Goal: Task Accomplishment & Management: Manage account settings

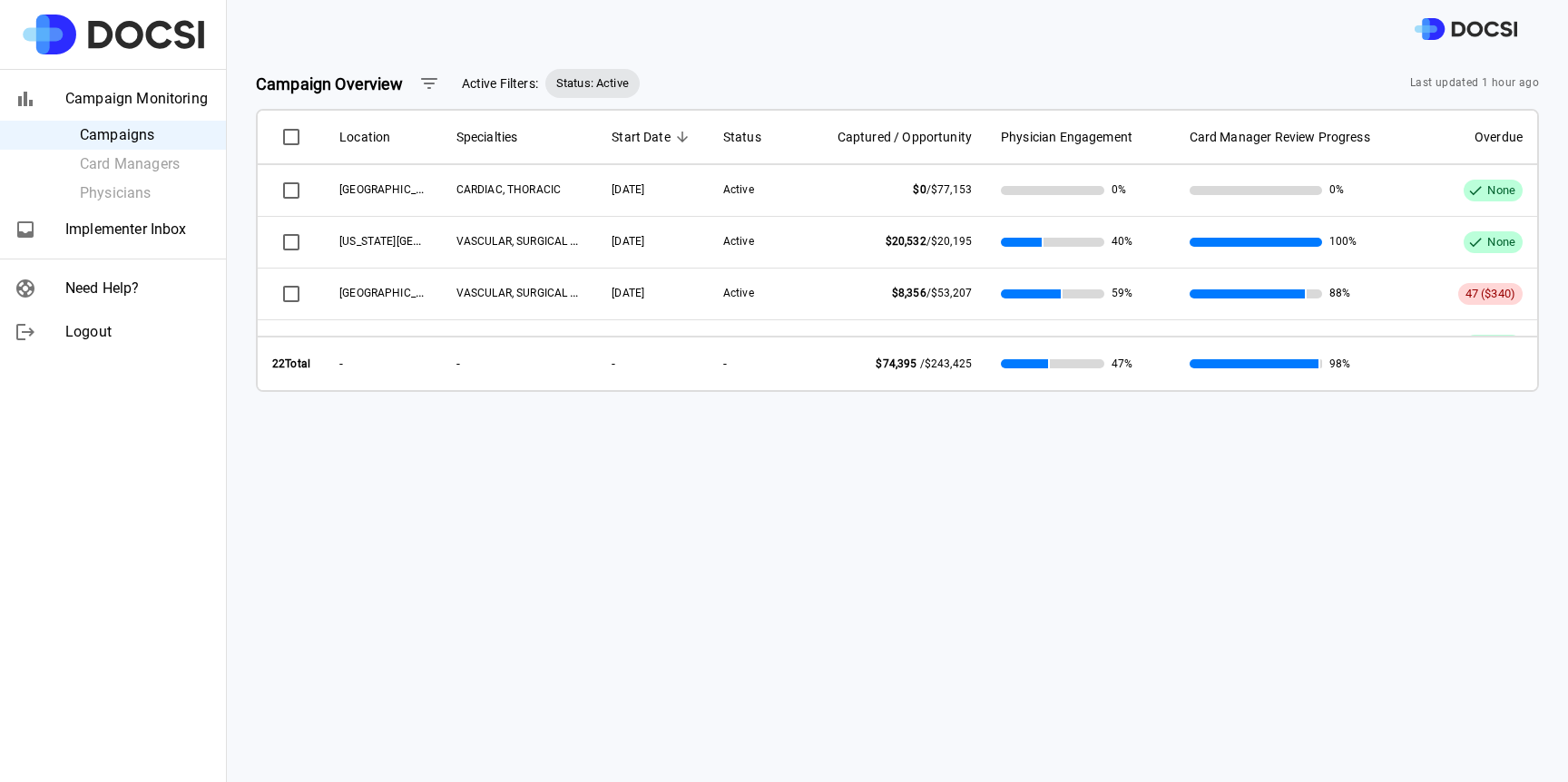
click at [1259, 58] on div at bounding box center [897, 29] width 1341 height 58
click at [100, 230] on span "Implementer Inbox" at bounding box center [138, 230] width 146 height 22
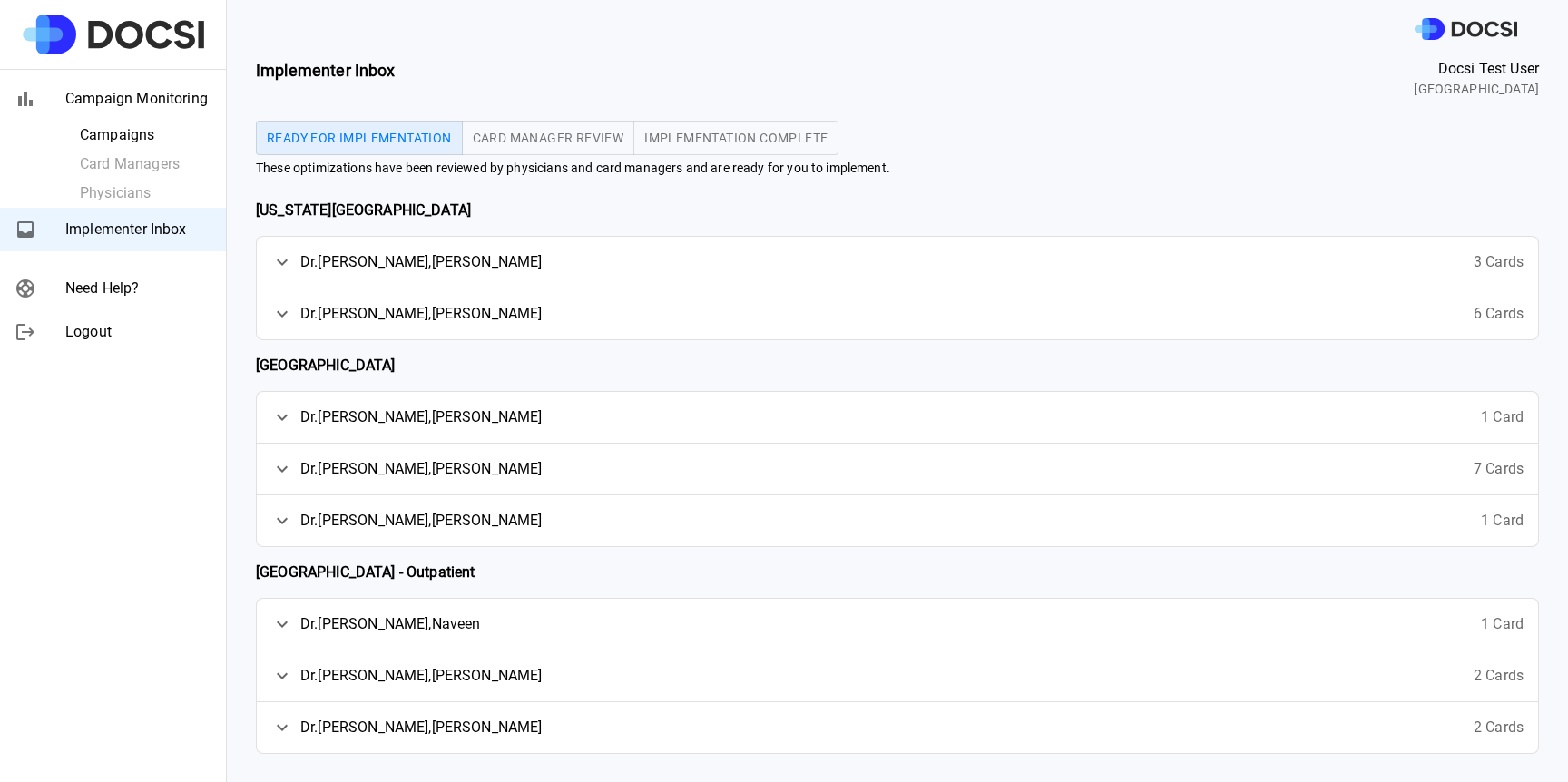
click at [748, 130] on button "Implementation Complete" at bounding box center [736, 138] width 205 height 35
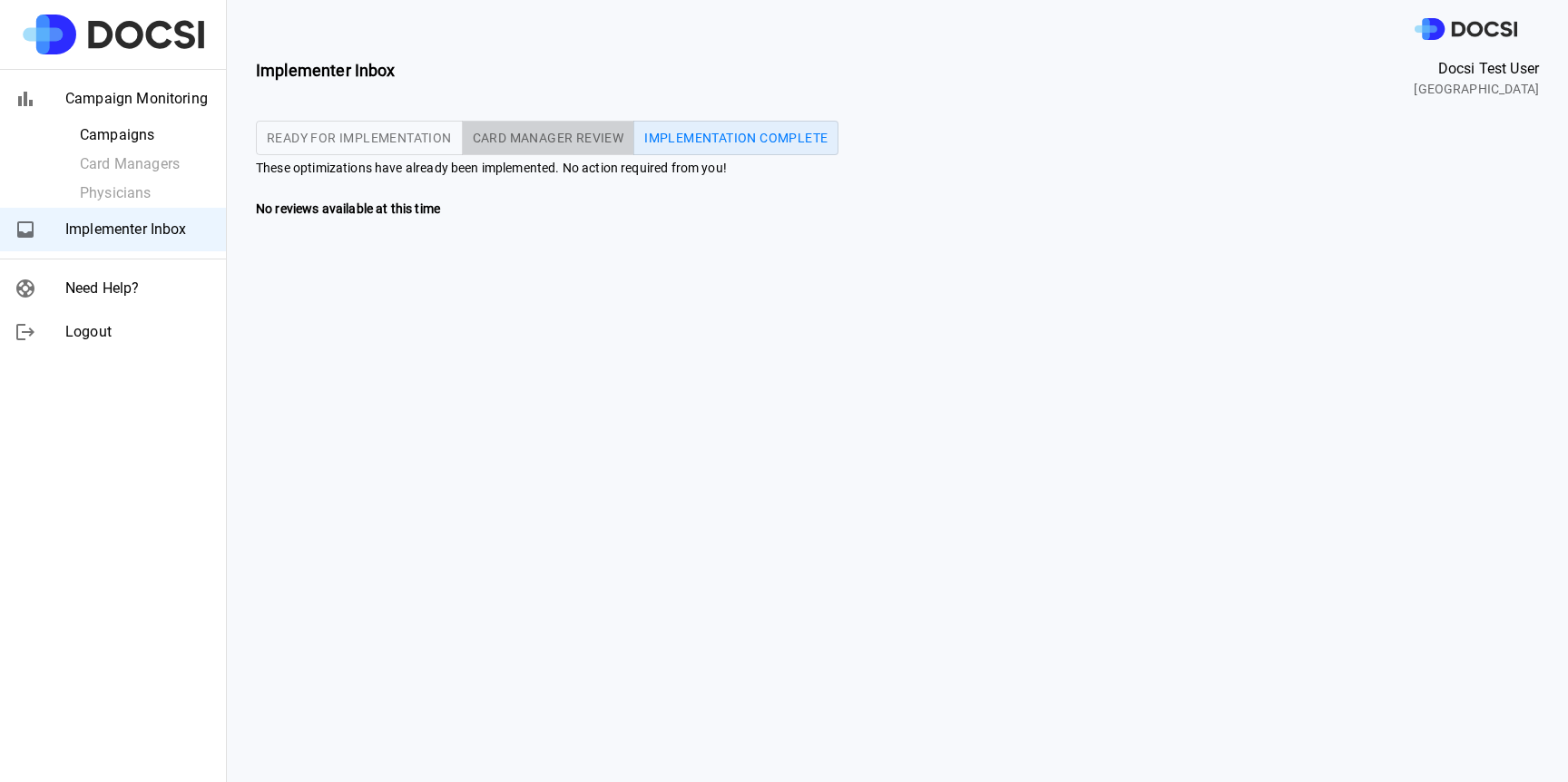
click at [575, 137] on span "Card Manager Review" at bounding box center [548, 137] width 152 height 13
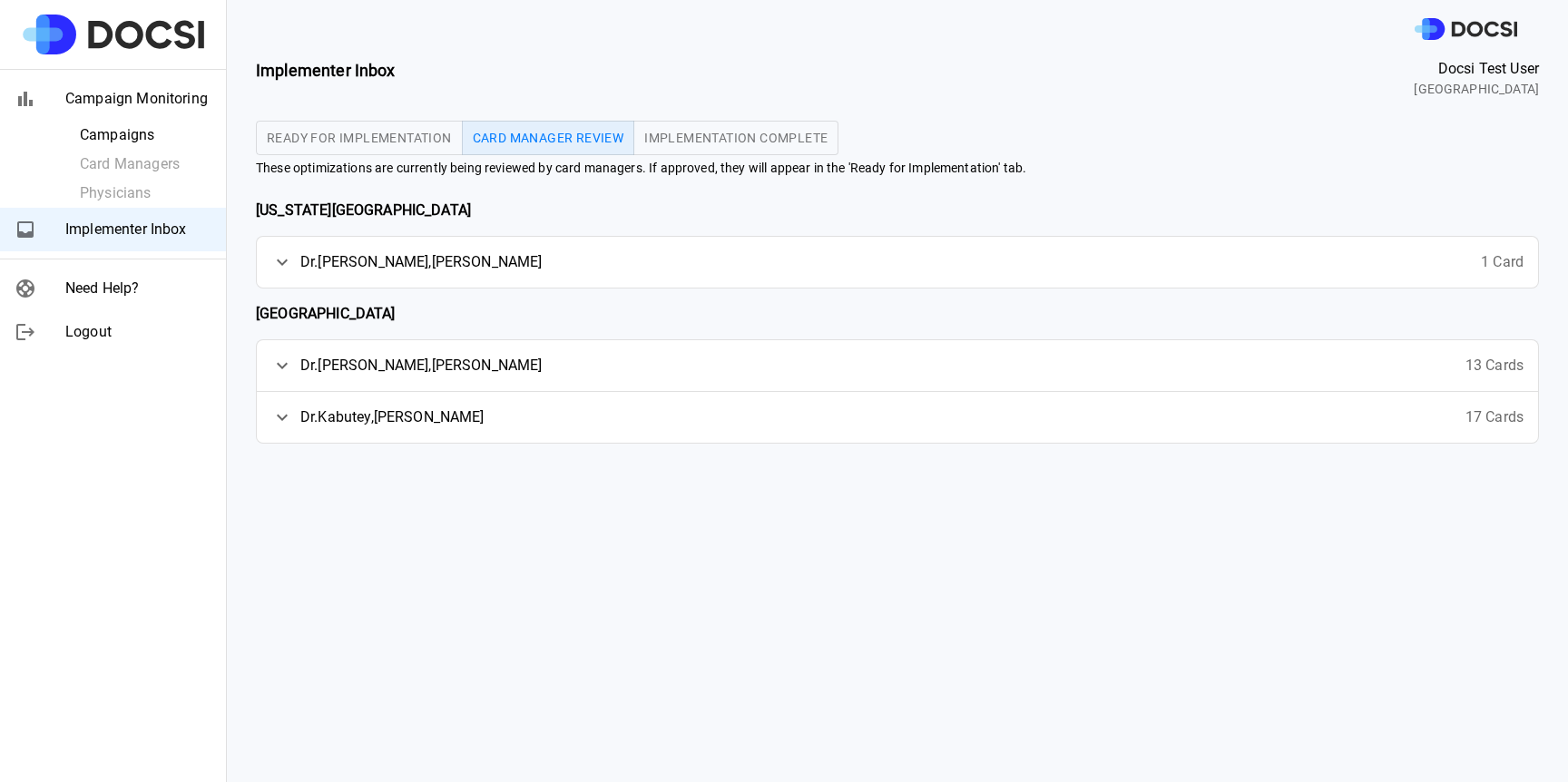
click at [320, 142] on span "Ready for Implementation" at bounding box center [359, 137] width 185 height 13
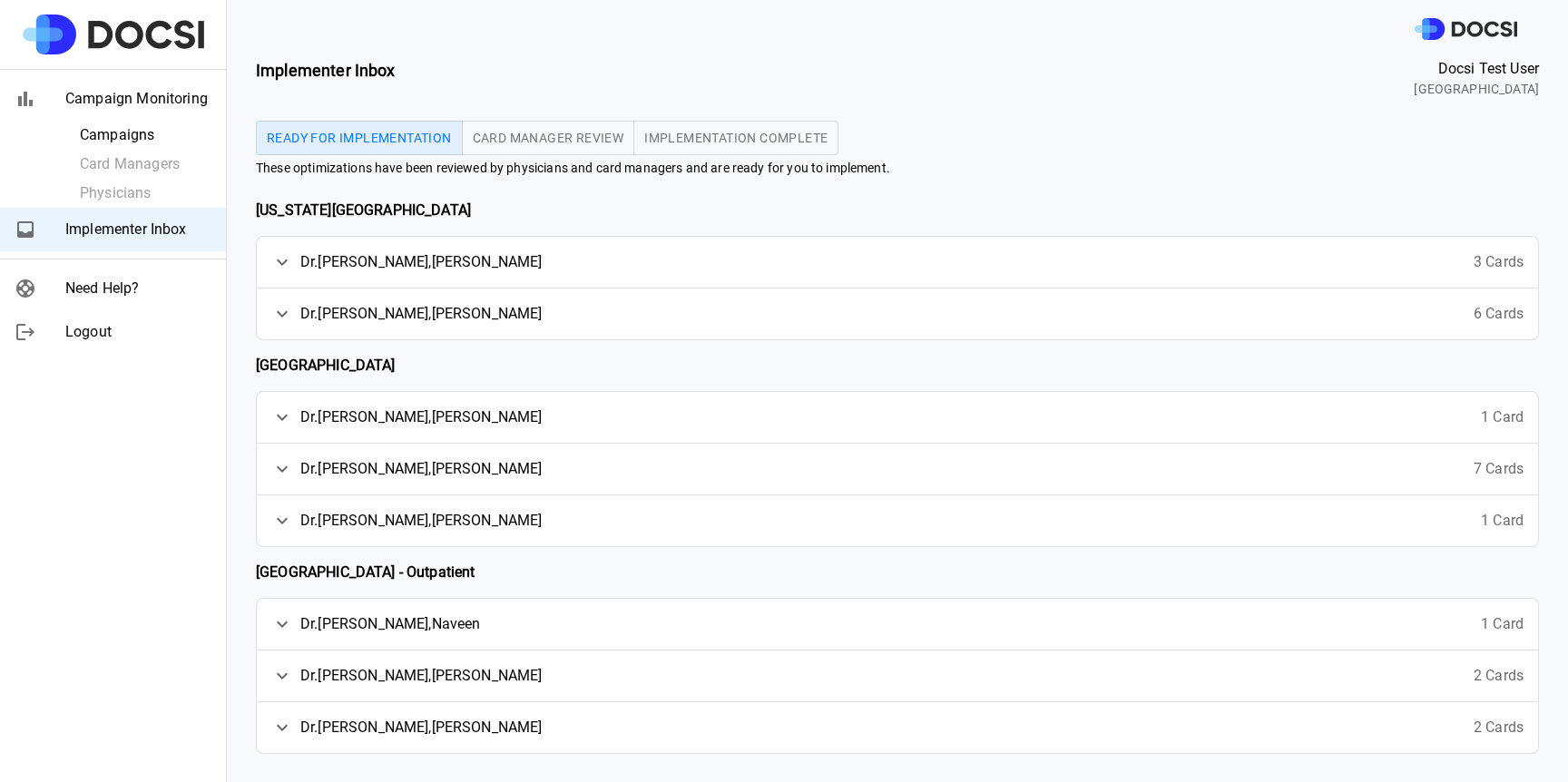
type button "ready"
click at [858, 253] on div "[PERSON_NAME] 3 Cards" at bounding box center [898, 261] width 1281 height 51
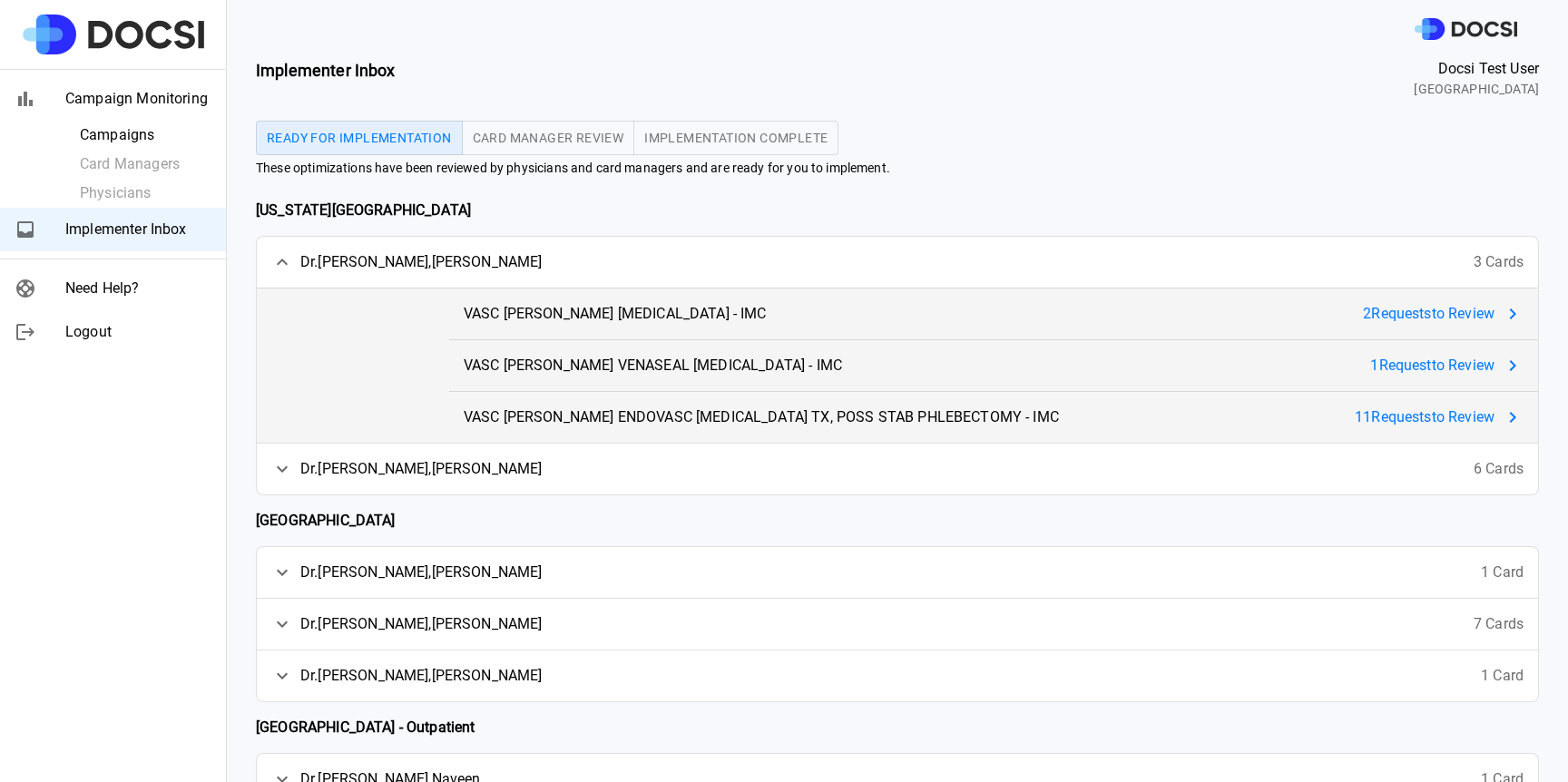
click at [857, 253] on div "[PERSON_NAME] 3 Cards" at bounding box center [898, 261] width 1281 height 51
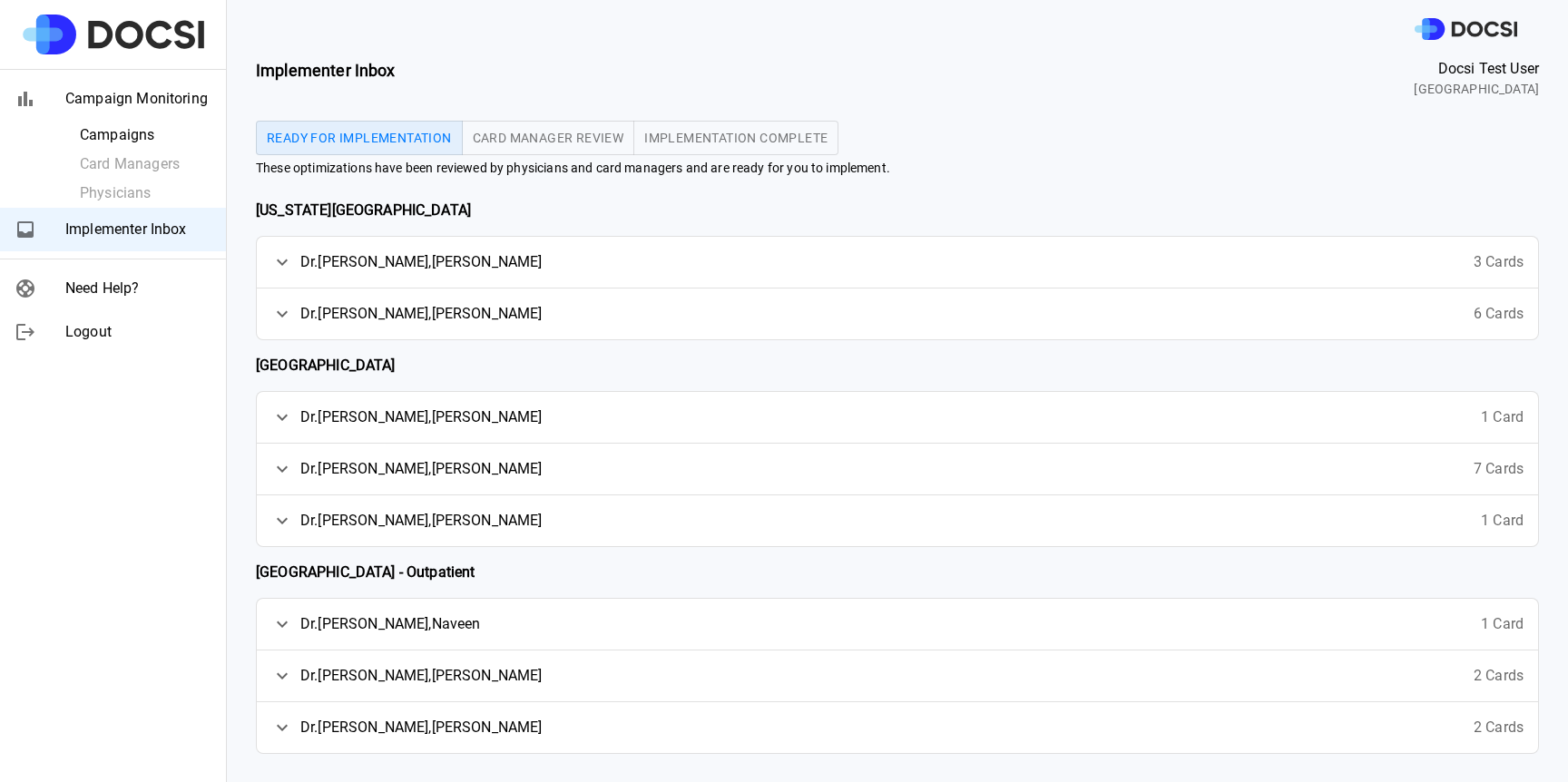
click at [544, 241] on div "[PERSON_NAME] 3 Cards" at bounding box center [898, 261] width 1281 height 51
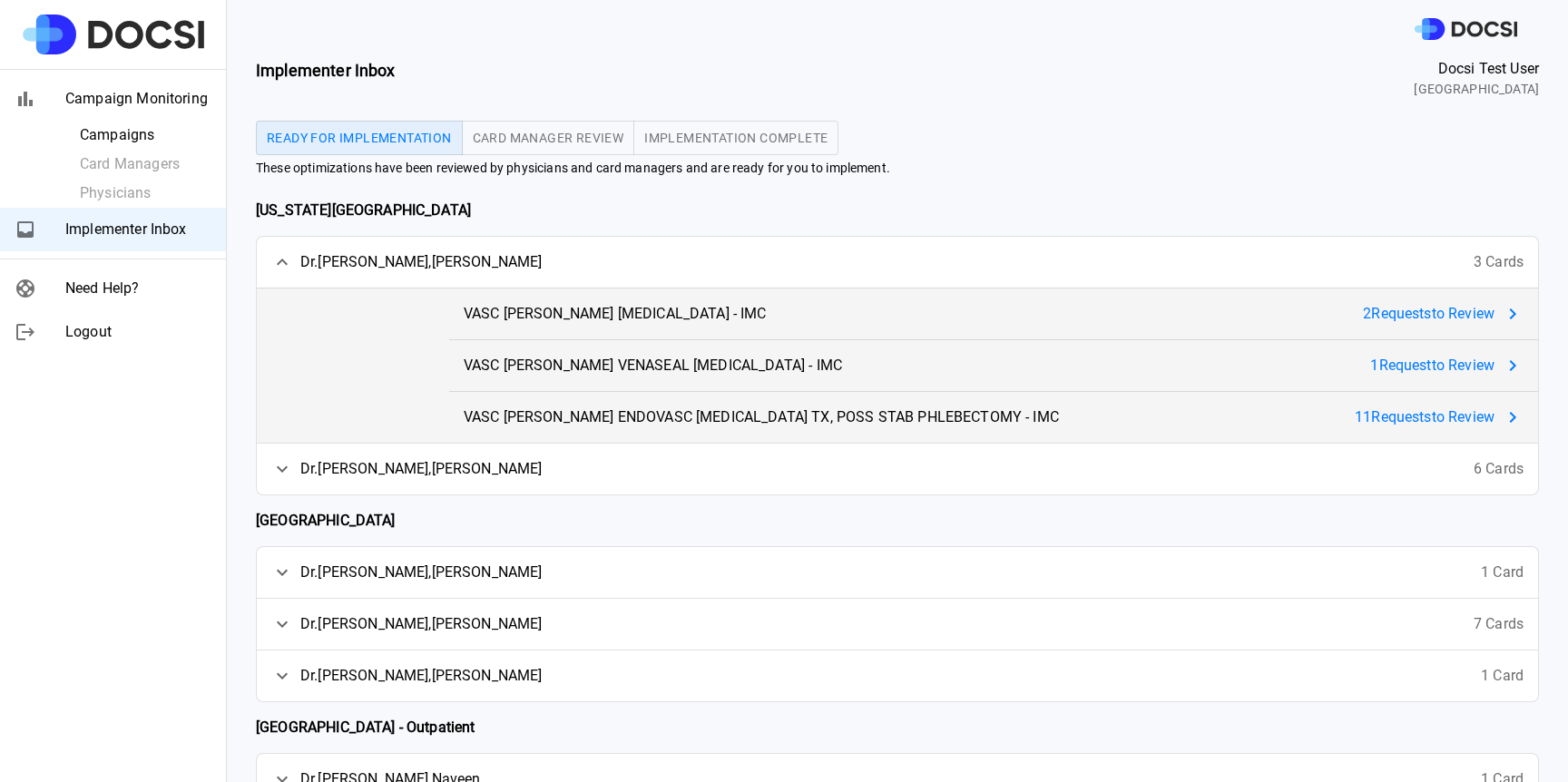
click at [546, 241] on div "[PERSON_NAME] 3 Cards" at bounding box center [898, 261] width 1281 height 51
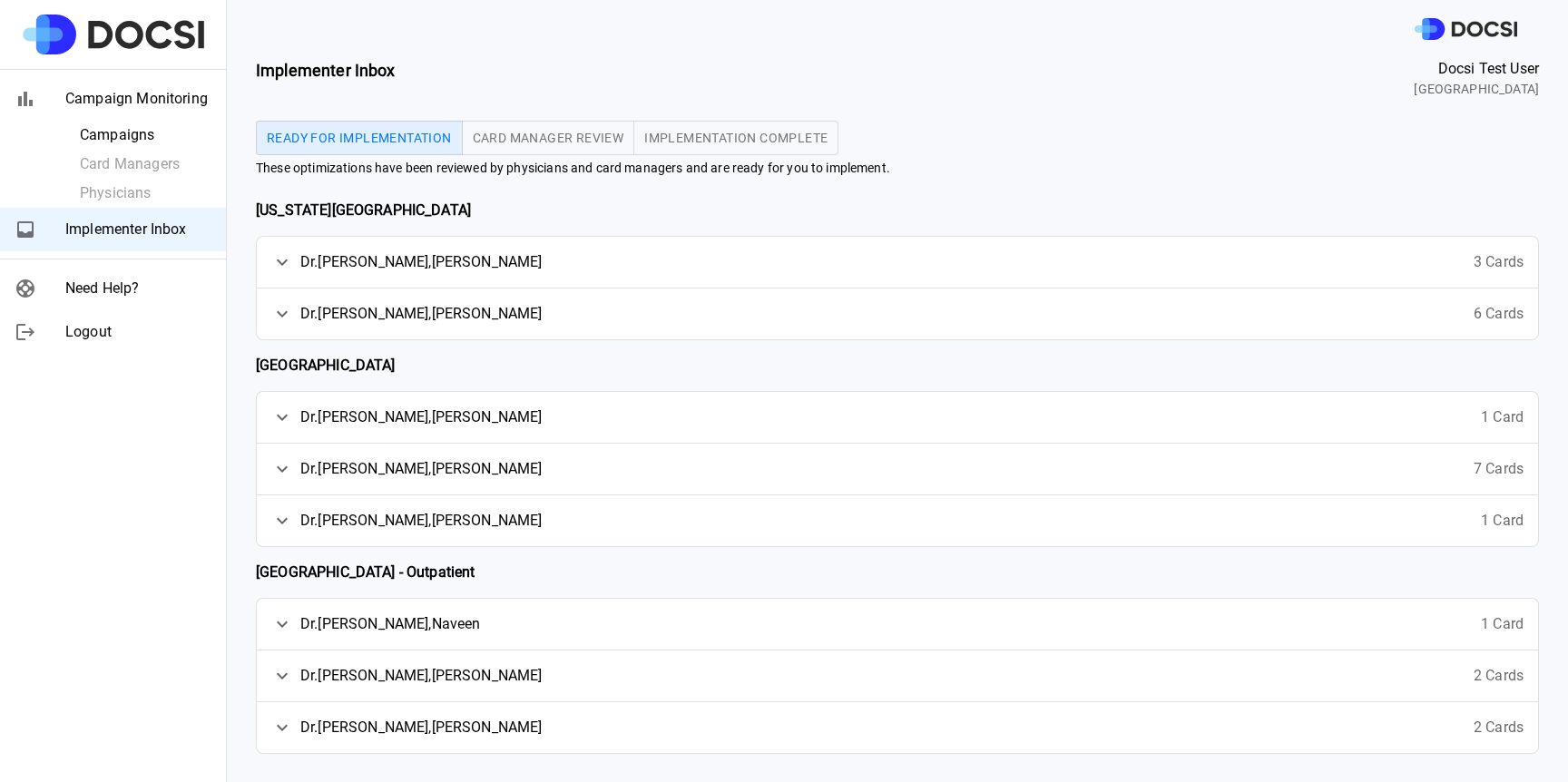
click at [1075, 152] on div "Ready for Implementation Card Manager Review Implementation Complete" at bounding box center [898, 138] width 1283 height 35
click at [491, 132] on span "Card Manager Review" at bounding box center [548, 137] width 152 height 13
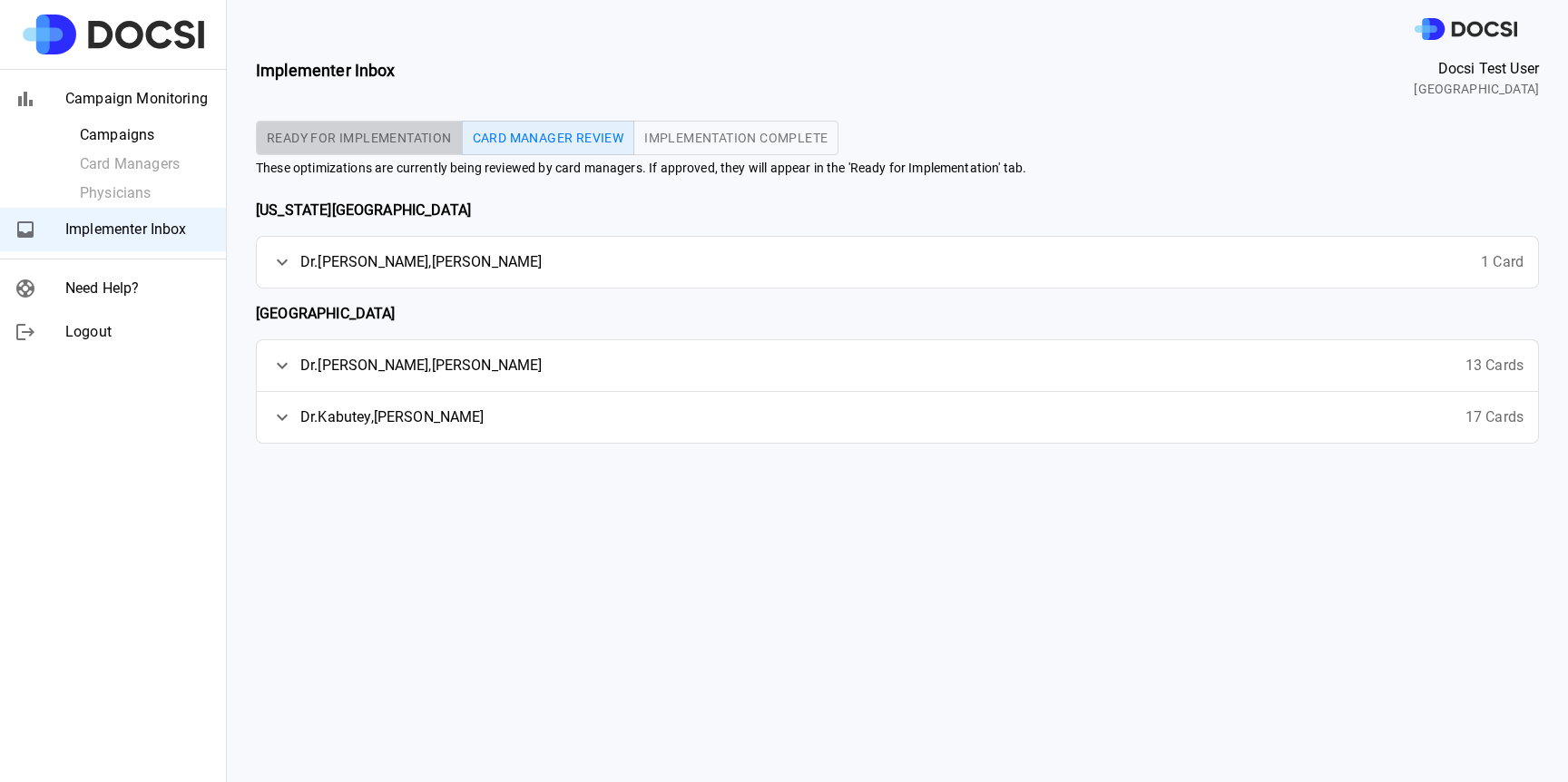
click at [413, 139] on span "Ready for Implementation" at bounding box center [359, 137] width 185 height 13
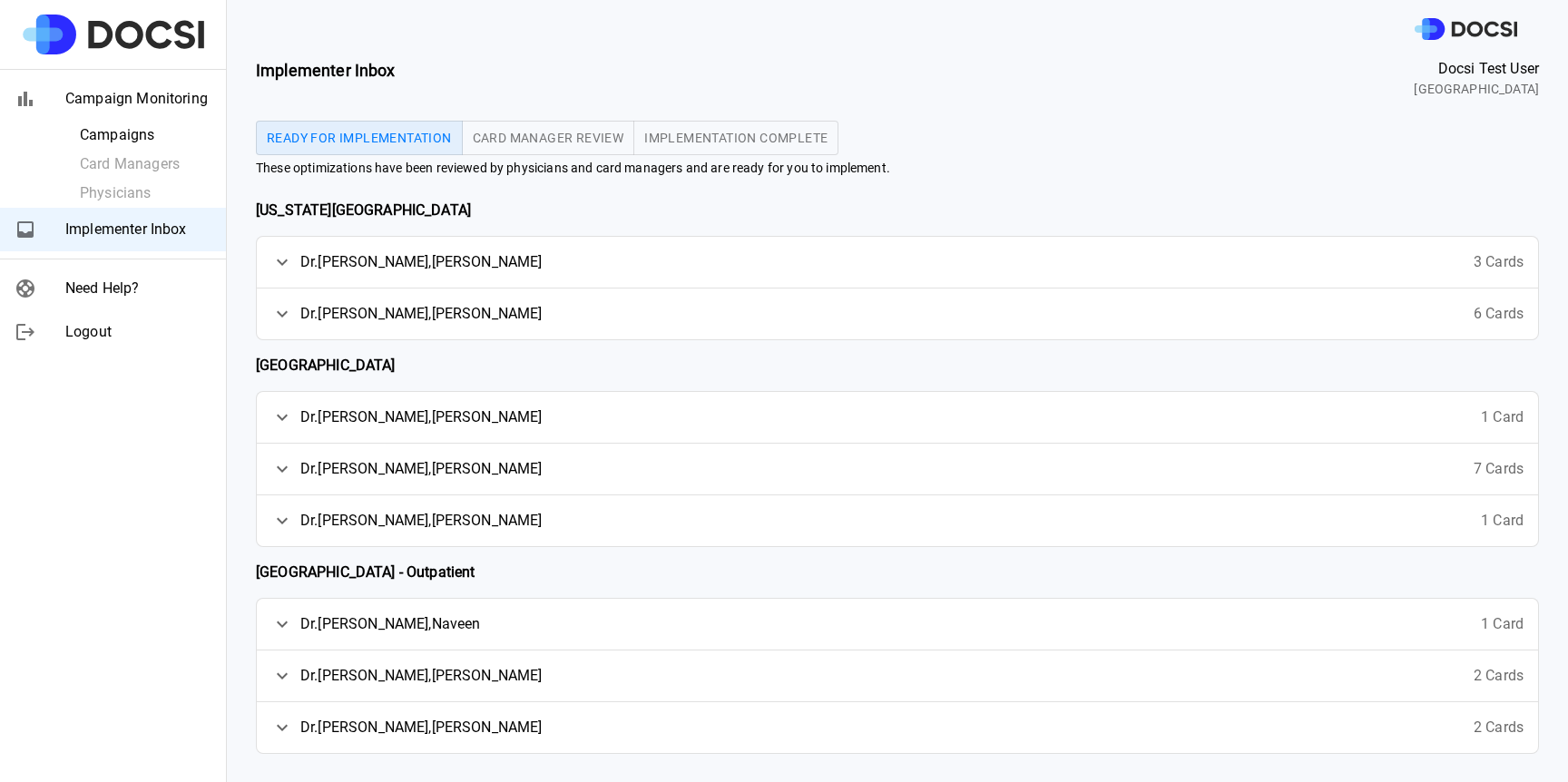
click at [467, 270] on div "[PERSON_NAME] 3 Cards" at bounding box center [898, 261] width 1281 height 51
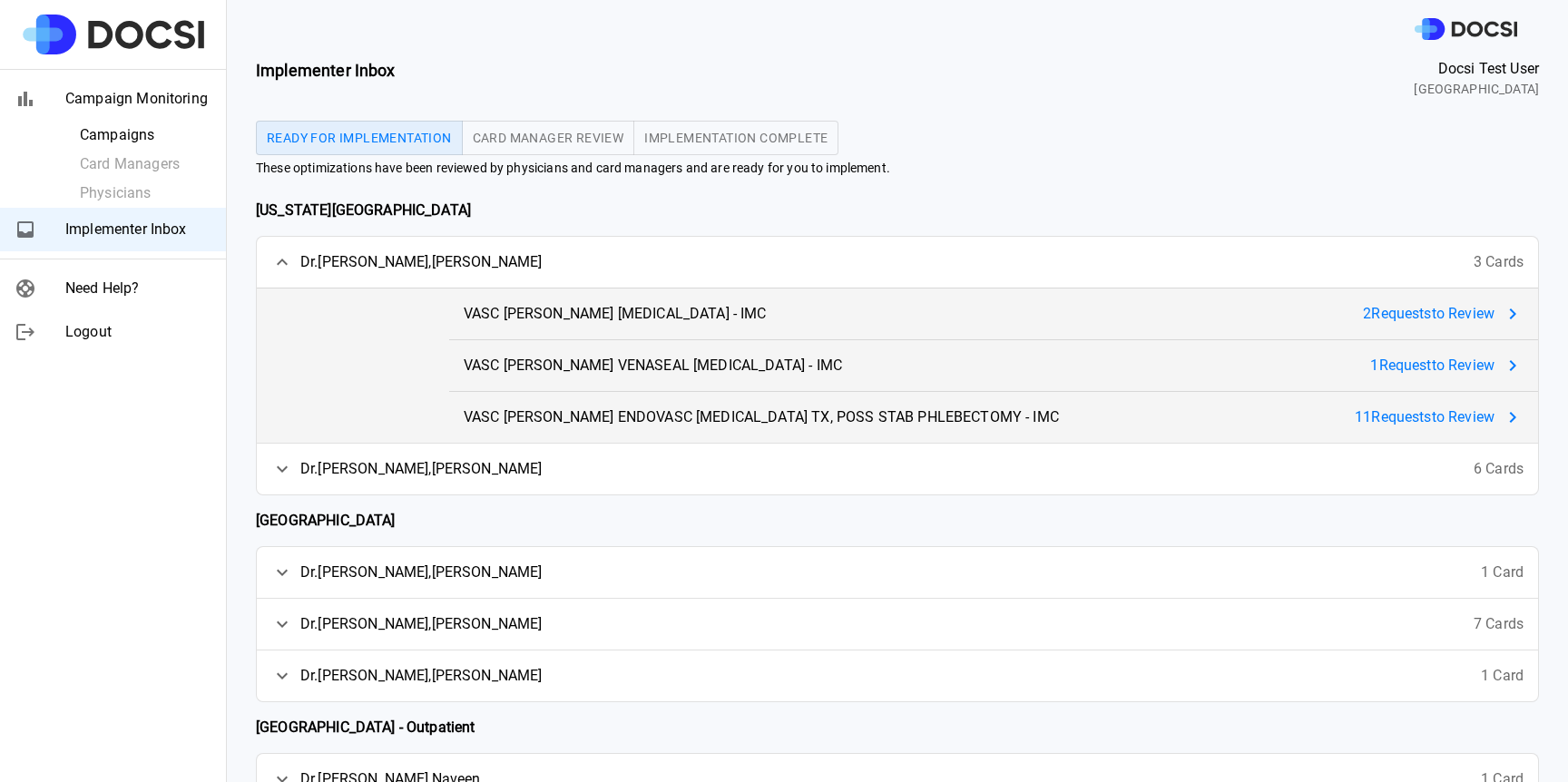
click at [467, 270] on div "[PERSON_NAME] 3 Cards" at bounding box center [898, 261] width 1281 height 51
